Goal: Information Seeking & Learning: Learn about a topic

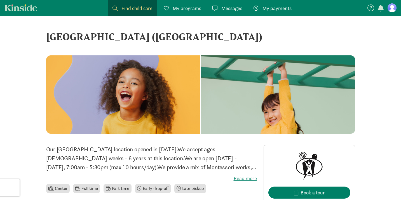
click at [183, 8] on span "My programs" at bounding box center [187, 8] width 29 height 8
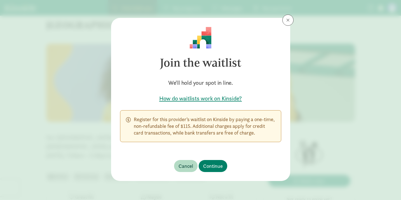
scroll to position [18, 0]
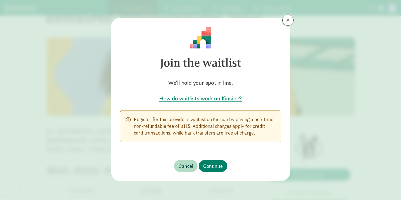
click at [289, 20] on span at bounding box center [288, 20] width 3 height 4
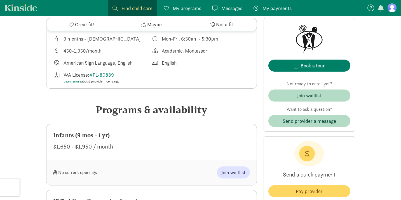
scroll to position [235, 0]
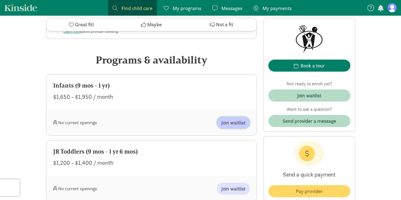
click at [238, 121] on span "Join waitlist" at bounding box center [234, 123] width 24 height 8
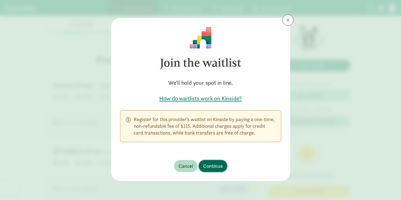
click at [216, 166] on span "Continue" at bounding box center [213, 166] width 20 height 8
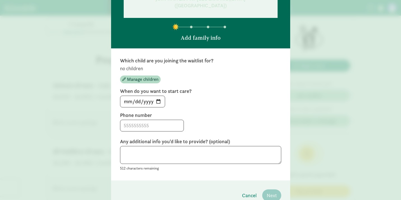
scroll to position [36, 0]
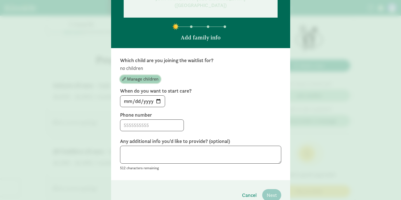
click at [152, 80] on span "Manage children" at bounding box center [142, 79] width 31 height 7
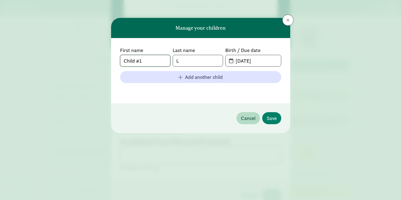
click at [152, 60] on input "Child #1" at bounding box center [145, 60] width 50 height 11
drag, startPoint x: 152, startPoint y: 60, endPoint x: 120, endPoint y: 57, distance: 32.1
click at [120, 57] on input "Child #1" at bounding box center [145, 60] width 50 height 11
click at [197, 63] on input "L" at bounding box center [198, 60] width 50 height 11
type input "Lafontaine"
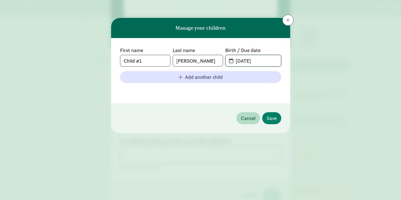
click at [247, 61] on input "08-20-2025" at bounding box center [256, 60] width 48 height 11
type input "08-27-2025"
click at [276, 120] on span "Save" at bounding box center [272, 119] width 10 height 8
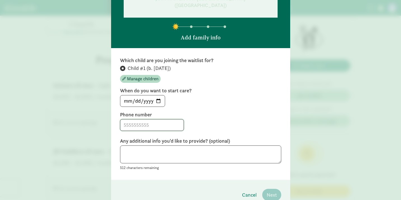
click at [138, 123] on input at bounding box center [151, 125] width 63 height 11
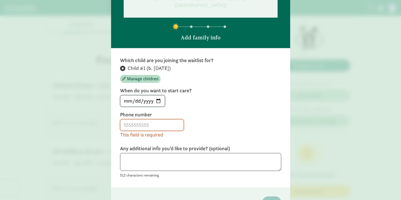
click at [159, 101] on input "2025-08-20" at bounding box center [142, 101] width 45 height 11
type input "2026-01-05"
click at [144, 126] on input at bounding box center [151, 125] width 63 height 11
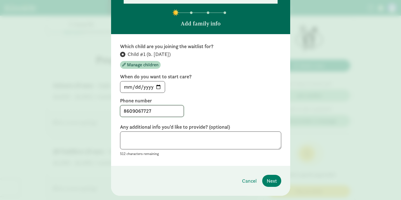
scroll to position [58, 0]
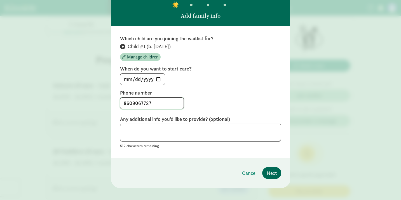
type input "8609067727"
click at [273, 173] on span "Next" at bounding box center [272, 173] width 10 height 8
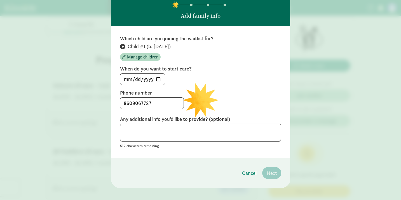
scroll to position [47, 0]
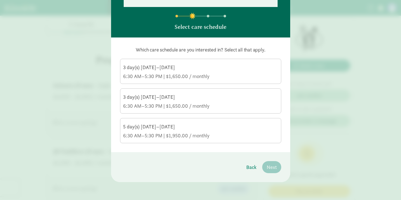
click at [197, 74] on div "6:30 AM–5:30 PM | $1,650.00 / monthly" at bounding box center [200, 76] width 155 height 7
click at [0, 0] on input "3 day(s) Monday–Friday 6:30 AM–5:30 PM | $1,650.00 / monthly" at bounding box center [0, 0] width 0 height 0
click at [273, 167] on span "Next" at bounding box center [272, 168] width 10 height 8
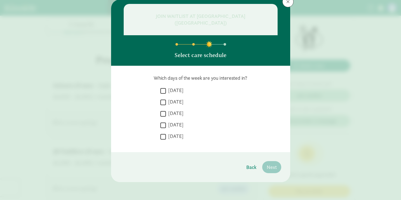
click at [164, 135] on input "Friday" at bounding box center [163, 137] width 6 height 8
checkbox input "true"
click at [164, 124] on input "Thursday" at bounding box center [163, 126] width 6 height 8
checkbox input "true"
click at [164, 111] on input "Wednesday" at bounding box center [163, 114] width 6 height 8
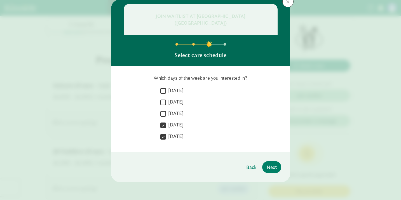
checkbox input "true"
click at [273, 167] on span "Next" at bounding box center [272, 168] width 10 height 8
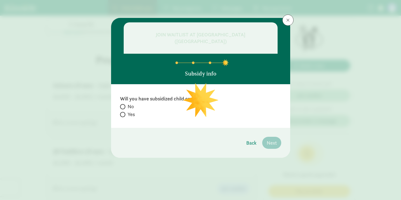
scroll to position [0, 0]
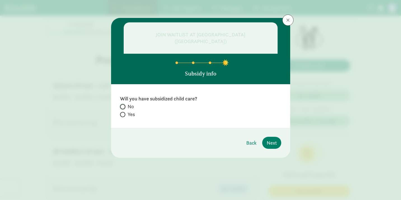
click at [123, 105] on input "No" at bounding box center [122, 107] width 4 height 4
radio input "true"
click at [272, 142] on span "Next" at bounding box center [272, 143] width 10 height 8
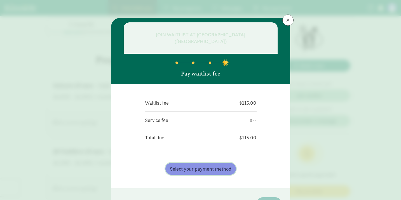
click at [216, 171] on span "Select your payment method" at bounding box center [201, 169] width 62 height 8
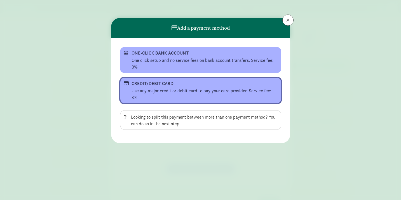
click at [164, 89] on div "Use any major credit or debit card to pay your care provider. Service fee: 3%" at bounding box center [205, 94] width 146 height 13
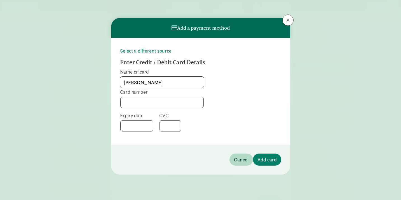
type input "Samantha V McMillen"
click at [264, 160] on span "Add card" at bounding box center [267, 160] width 19 height 8
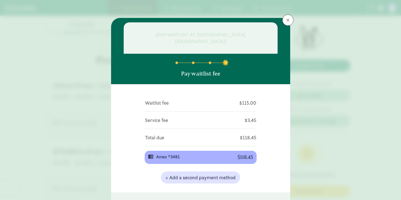
scroll to position [21, 0]
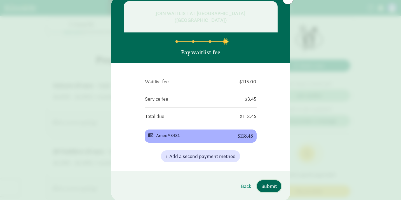
click at [271, 187] on span "Submit" at bounding box center [269, 187] width 15 height 8
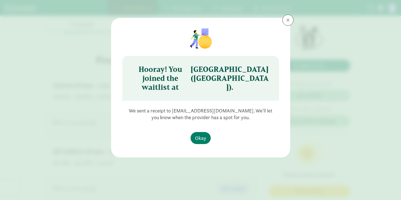
scroll to position [0, 0]
click at [199, 137] on span "Okay" at bounding box center [200, 138] width 11 height 8
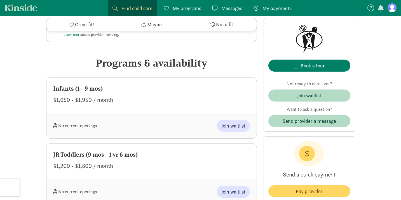
scroll to position [283, 0]
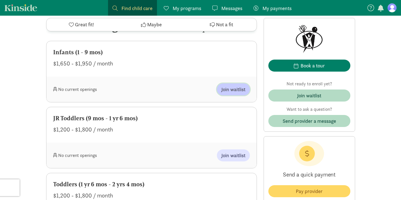
click at [233, 93] on span "Join waitlist" at bounding box center [234, 90] width 24 height 8
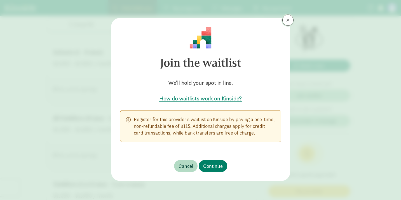
click at [287, 22] on span at bounding box center [288, 20] width 3 height 4
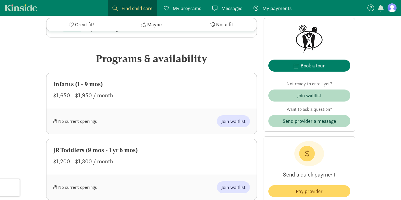
scroll to position [211, 0]
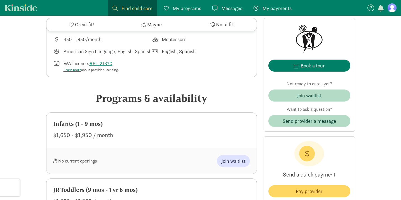
click at [187, 10] on span "My programs" at bounding box center [187, 8] width 29 height 8
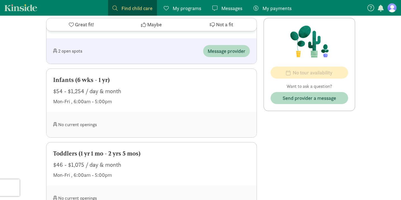
scroll to position [409, 0]
click at [72, 121] on div "No current openings" at bounding box center [102, 124] width 99 height 12
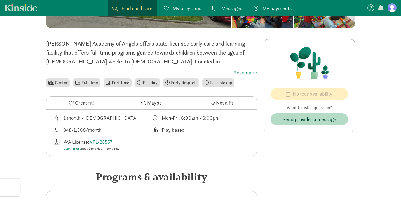
scroll to position [141, 0]
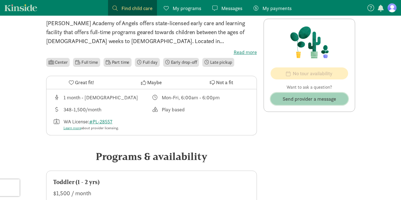
click at [291, 101] on span "Send provider a message" at bounding box center [309, 99] width 53 height 8
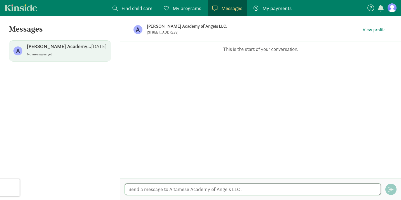
click at [166, 187] on textarea at bounding box center [253, 189] width 256 height 11
type textarea "Hello! I wanted to reach out to see if you might have future openings for an in…"
click at [392, 190] on span "button" at bounding box center [391, 189] width 5 height 5
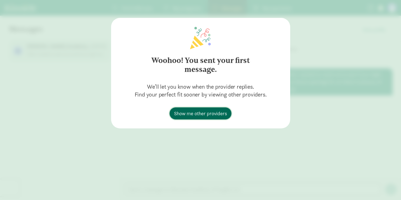
click at [211, 114] on span "Show me other providers" at bounding box center [200, 114] width 53 height 8
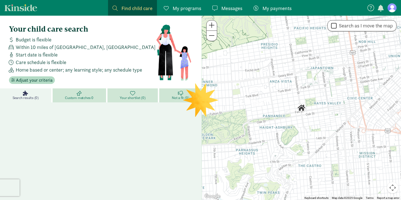
click at [57, 45] on span "Within 10 miles of San Francisco, CA" at bounding box center [86, 47] width 140 height 8
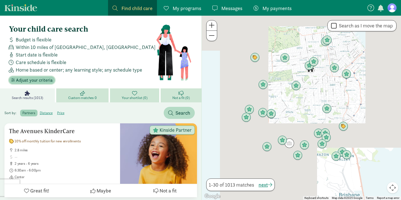
click at [34, 81] on span "Adjust your criteria" at bounding box center [34, 80] width 37 height 7
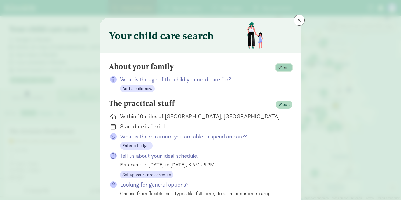
click at [284, 68] on span "edit" at bounding box center [287, 67] width 8 height 7
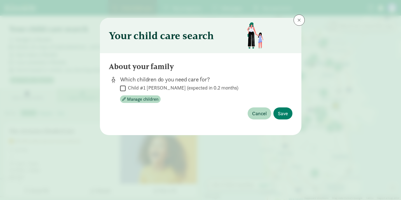
click at [122, 87] on input "Child #1 Lafontaine (expected in 0.2 months)" at bounding box center [123, 89] width 6 height 8
checkbox input "true"
click at [281, 112] on span "Save" at bounding box center [283, 114] width 10 height 8
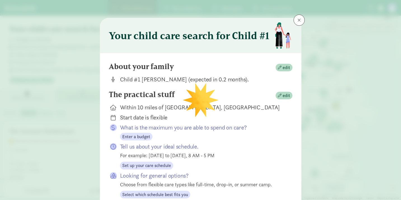
scroll to position [12, 0]
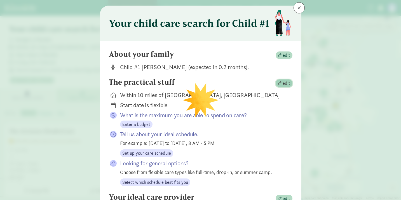
click at [279, 81] on span "edit" at bounding box center [284, 83] width 12 height 7
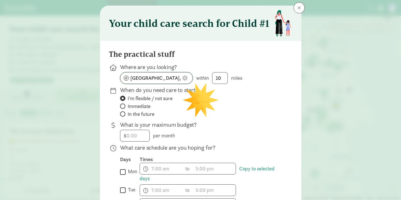
click at [185, 77] on span at bounding box center [185, 78] width 5 height 5
click at [176, 80] on input at bounding box center [156, 78] width 72 height 11
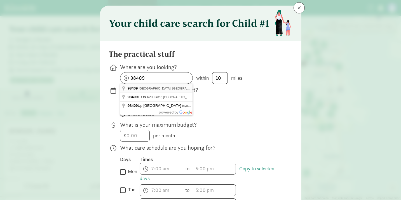
type input "Tacoma, WA 98409, USA"
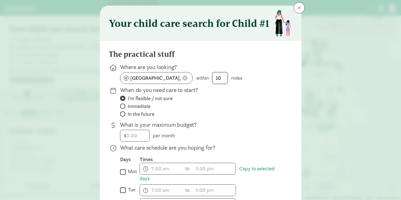
click at [222, 79] on input "10" at bounding box center [220, 78] width 15 height 11
click at [217, 101] on label "I'm flexible / not sure" at bounding box center [202, 98] width 164 height 7
click at [124, 100] on input "I'm flexible / not sure" at bounding box center [122, 99] width 4 height 4
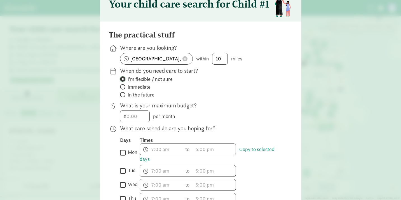
scroll to position [40, 0]
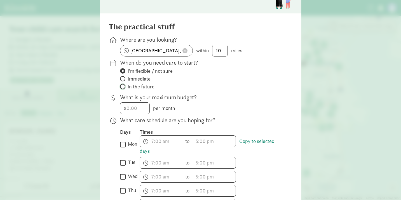
click at [123, 85] on input "In the future" at bounding box center [122, 87] width 4 height 4
radio input "true"
radio input "false"
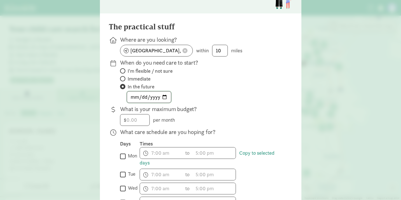
click at [135, 96] on input "date" at bounding box center [149, 97] width 44 height 11
click at [164, 97] on input "date" at bounding box center [149, 97] width 44 height 11
type input "2026-01-05"
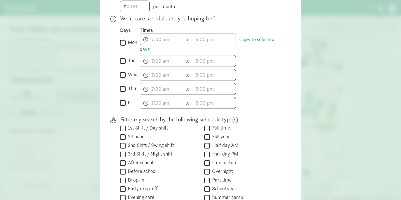
scroll to position [231, 0]
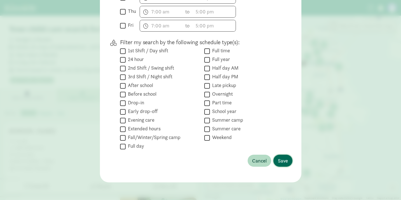
click at [287, 161] on span "Save" at bounding box center [283, 161] width 10 height 8
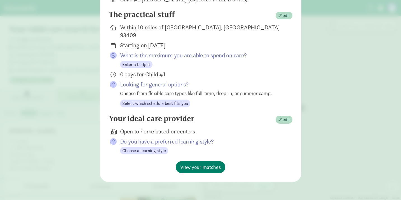
scroll to position [72, 0]
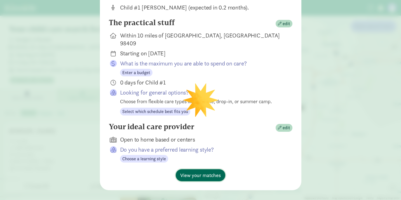
click at [201, 172] on span "View your matches" at bounding box center [200, 176] width 41 height 8
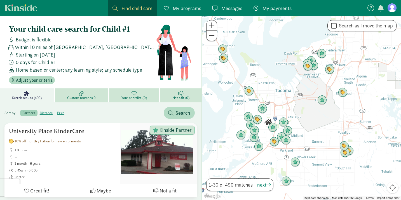
drag, startPoint x: 313, startPoint y: 92, endPoint x: 297, endPoint y: 100, distance: 17.5
click at [297, 100] on div at bounding box center [301, 108] width 199 height 185
click at [211, 27] on span at bounding box center [212, 25] width 6 height 7
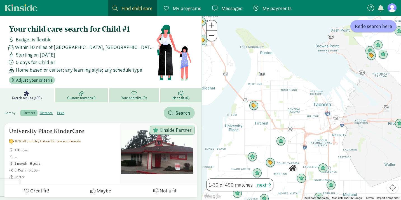
drag, startPoint x: 266, startPoint y: 86, endPoint x: 321, endPoint y: 112, distance: 60.5
click at [321, 112] on div at bounding box center [301, 108] width 199 height 185
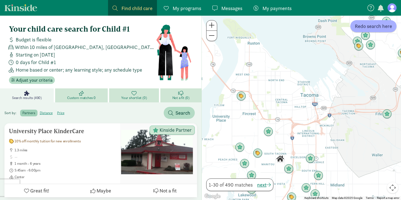
drag, startPoint x: 321, startPoint y: 112, endPoint x: 311, endPoint y: 109, distance: 10.3
click at [311, 109] on div at bounding box center [301, 108] width 199 height 185
click at [269, 134] on img "Click to see details" at bounding box center [268, 132] width 11 height 11
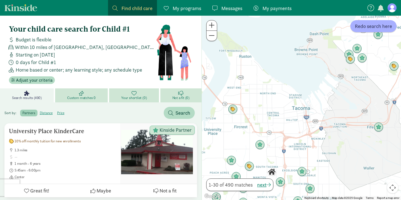
drag, startPoint x: 340, startPoint y: 149, endPoint x: 310, endPoint y: 154, distance: 30.7
click at [310, 154] on div at bounding box center [301, 108] width 199 height 185
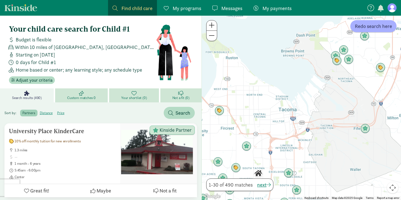
drag, startPoint x: 295, startPoint y: 96, endPoint x: 282, endPoint y: 97, distance: 13.2
click at [282, 97] on div at bounding box center [301, 108] width 199 height 185
click at [372, 29] on span "Redo search here" at bounding box center [373, 26] width 37 height 8
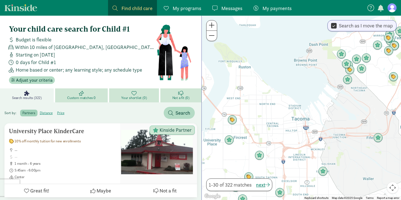
drag, startPoint x: 294, startPoint y: 106, endPoint x: 307, endPoint y: 117, distance: 16.4
click at [307, 117] on div at bounding box center [301, 108] width 199 height 185
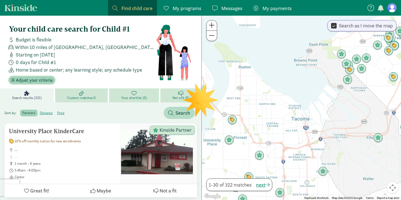
click at [41, 79] on span "Adjust your criteria" at bounding box center [34, 80] width 37 height 7
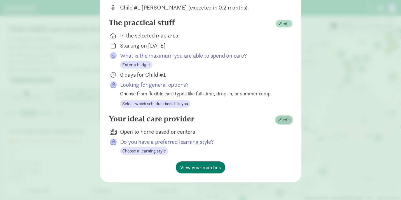
click at [284, 120] on span "edit" at bounding box center [287, 120] width 8 height 7
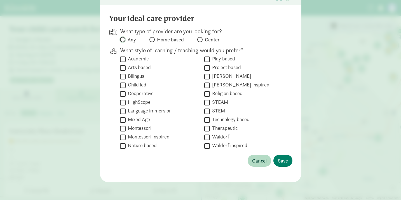
click at [124, 39] on input "Any" at bounding box center [122, 40] width 4 height 4
radio input "true"
click at [287, 159] on span "Save" at bounding box center [283, 161] width 10 height 8
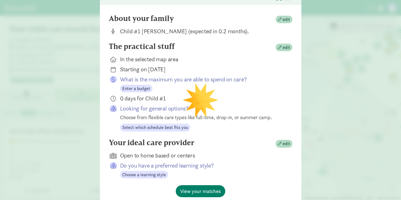
scroll to position [60, 0]
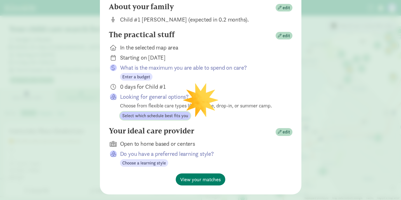
click at [165, 115] on span "Select which schedule best fits you" at bounding box center [155, 116] width 66 height 7
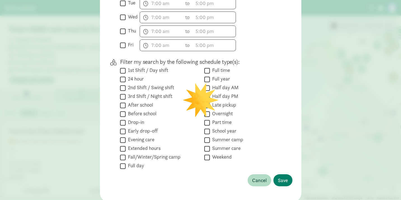
scroll to position [219, 0]
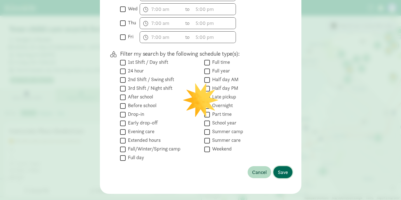
click at [288, 174] on span "Save" at bounding box center [283, 173] width 10 height 8
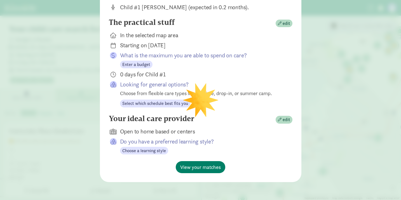
scroll to position [72, 0]
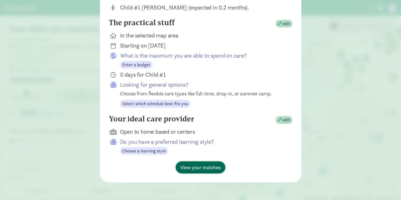
click at [208, 169] on span "View your matches" at bounding box center [200, 168] width 41 height 8
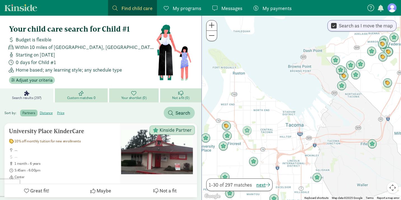
drag, startPoint x: 252, startPoint y: 81, endPoint x: 245, endPoint y: 87, distance: 9.3
click at [245, 87] on div at bounding box center [301, 108] width 199 height 185
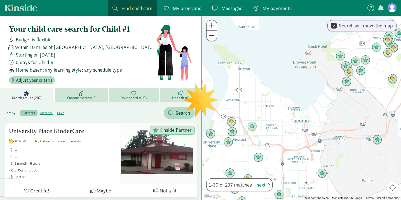
drag, startPoint x: 279, startPoint y: 112, endPoint x: 285, endPoint y: 107, distance: 8.1
click at [285, 107] on div at bounding box center [301, 108] width 199 height 185
click at [253, 127] on img "Click to see details" at bounding box center [252, 126] width 11 height 11
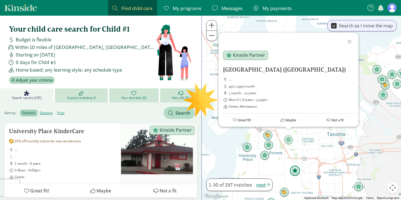
click at [296, 171] on img "Click to see details" at bounding box center [295, 171] width 11 height 11
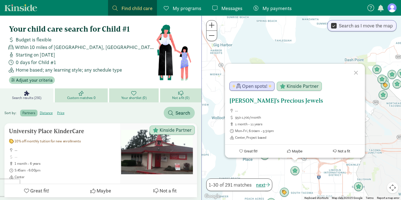
click at [261, 111] on span "--" at bounding box center [297, 111] width 125 height 4
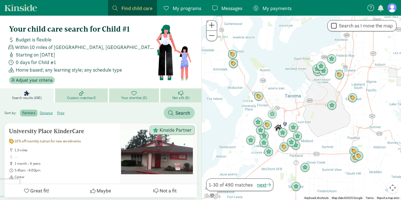
drag, startPoint x: 316, startPoint y: 65, endPoint x: 309, endPoint y: 79, distance: 15.9
click at [309, 79] on div at bounding box center [301, 108] width 199 height 185
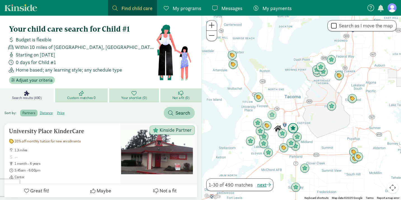
click at [293, 127] on img "Click to see details" at bounding box center [293, 128] width 11 height 11
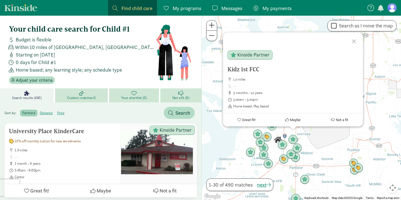
click at [355, 41] on div at bounding box center [355, 40] width 16 height 16
